Goal: Find specific page/section: Find specific page/section

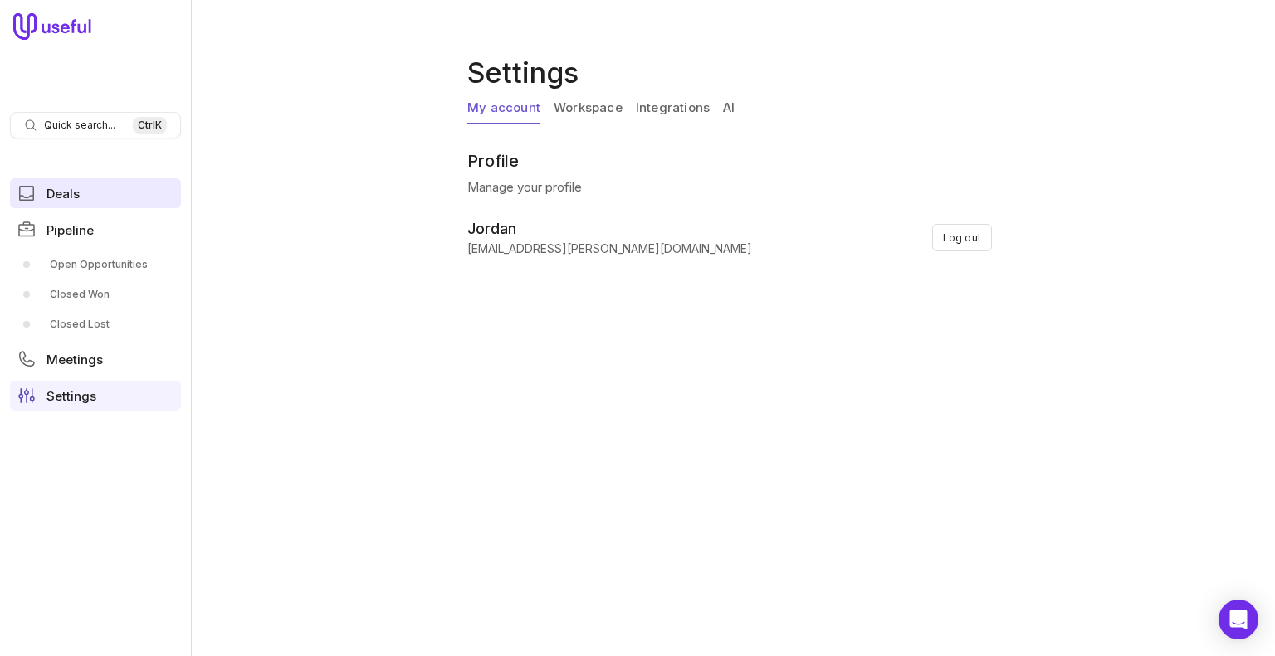
click at [90, 204] on link "Deals" at bounding box center [95, 193] width 171 height 30
click at [95, 232] on link "Pipeline" at bounding box center [95, 230] width 171 height 30
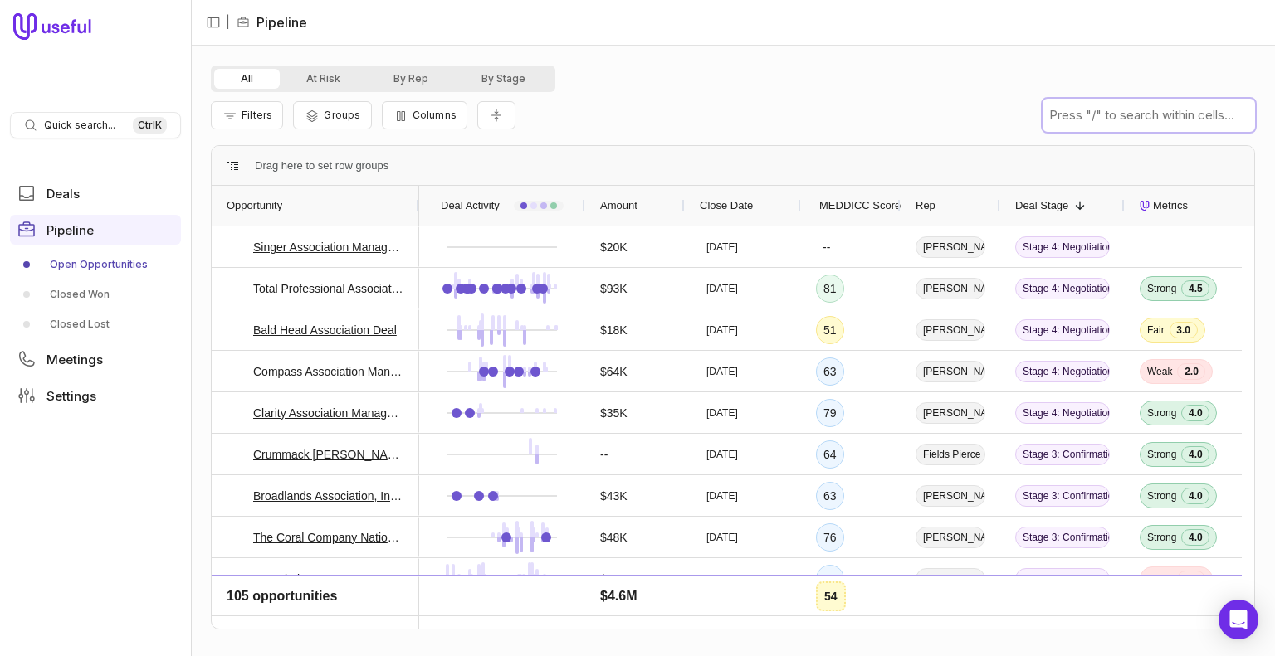
click at [1125, 115] on input "text" at bounding box center [1148, 115] width 212 height 33
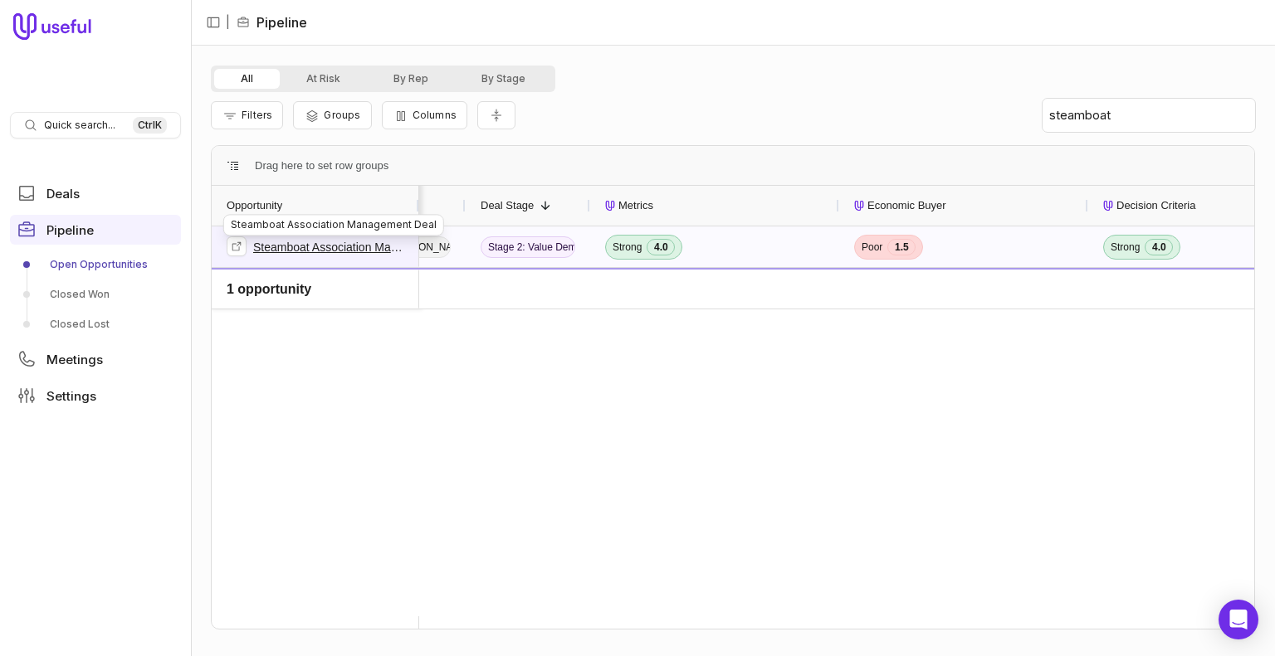
click at [282, 249] on link "Steamboat Association Management Deal" at bounding box center [328, 247] width 151 height 20
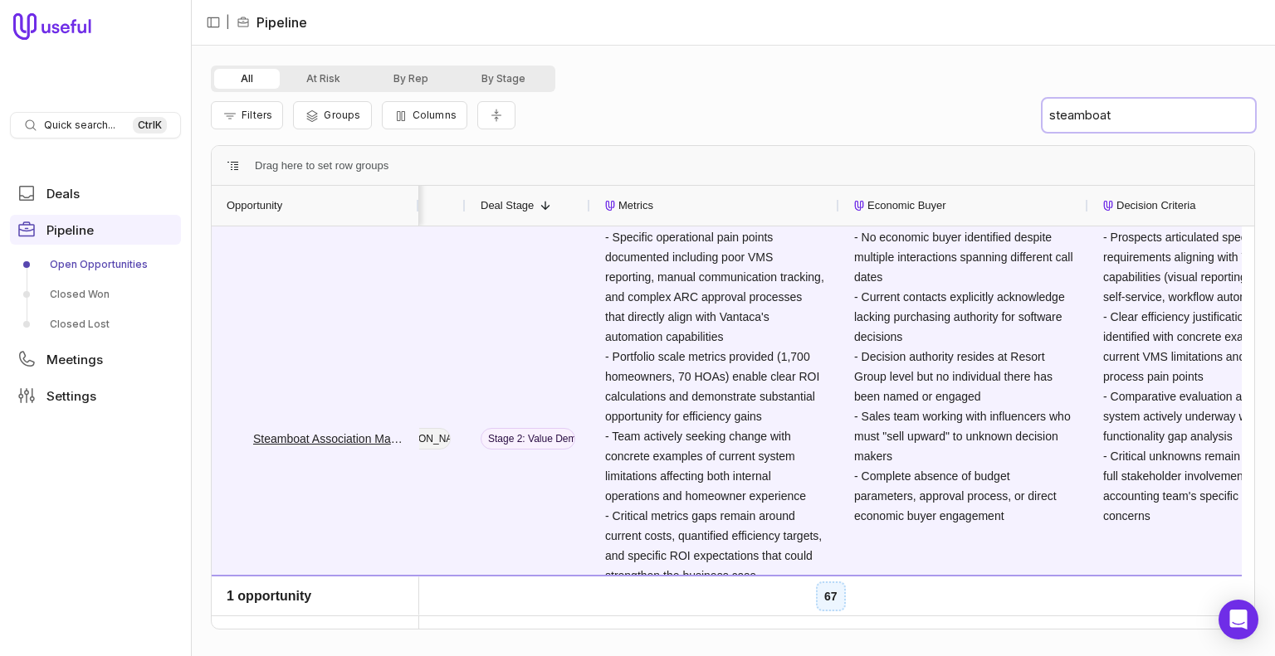
click at [1199, 113] on input "steamboat" at bounding box center [1148, 115] width 212 height 33
type input "s"
click at [1199, 113] on input "text" at bounding box center [1148, 115] width 212 height 33
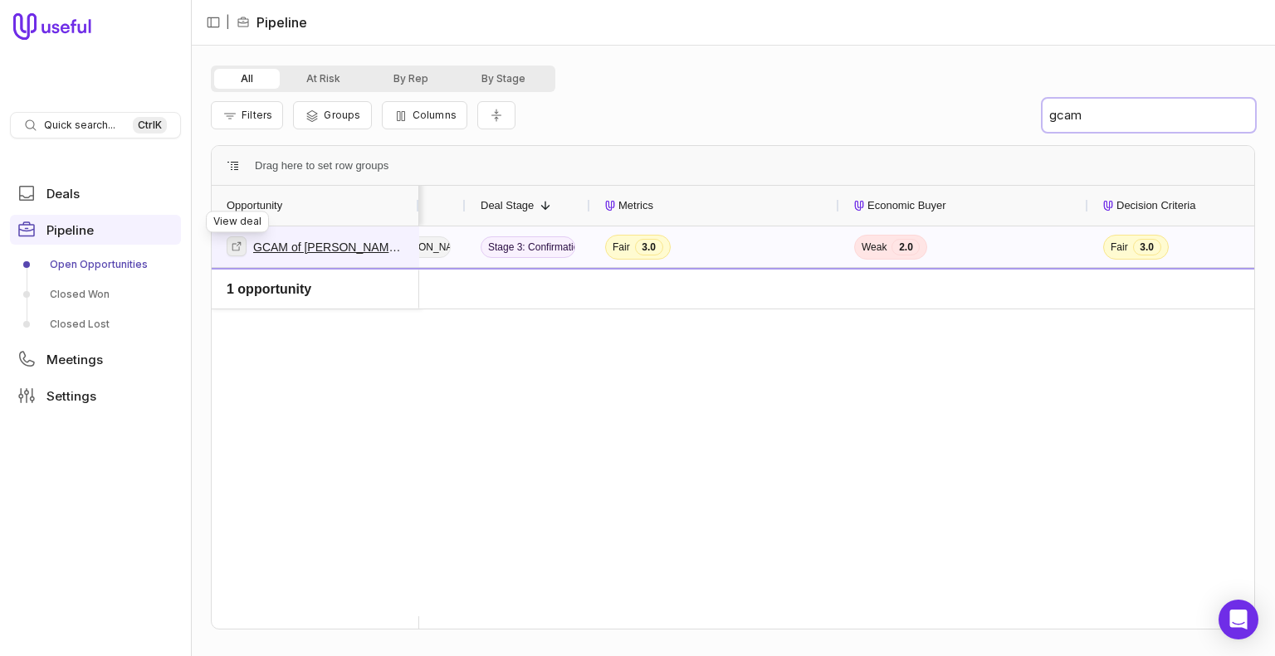
type input "gcam"
click at [239, 244] on icon at bounding box center [236, 245] width 9 height 9
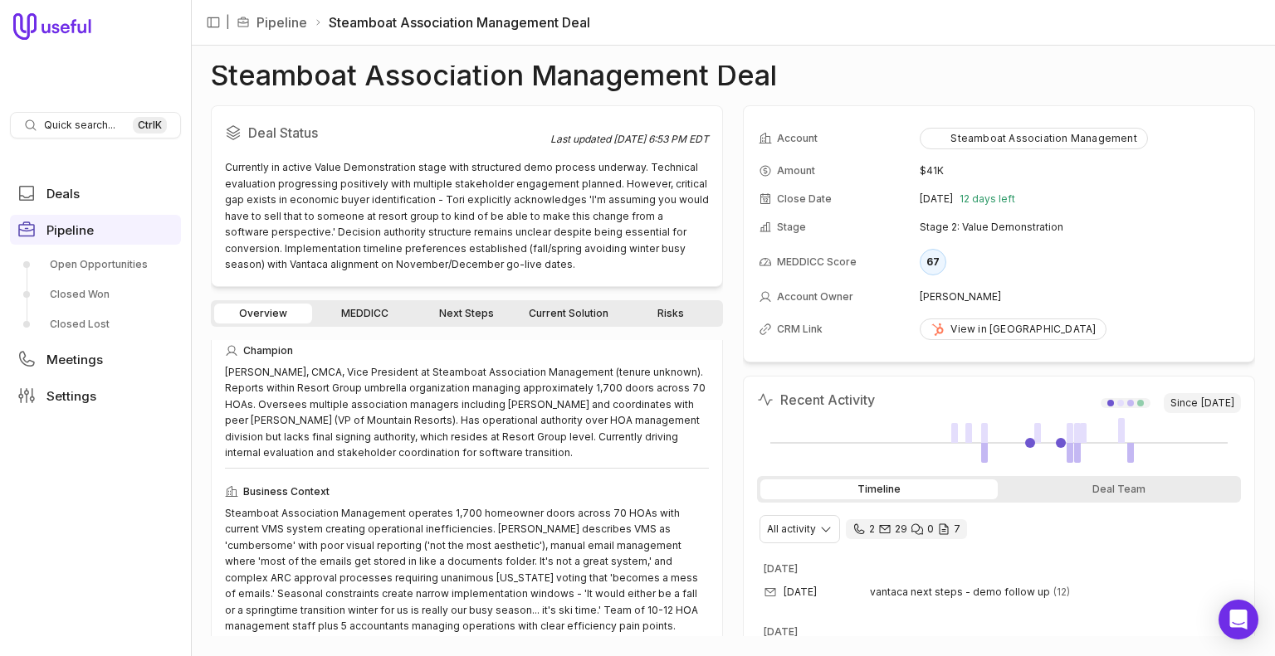
scroll to position [58, 0]
